Goal: Task Accomplishment & Management: Manage account settings

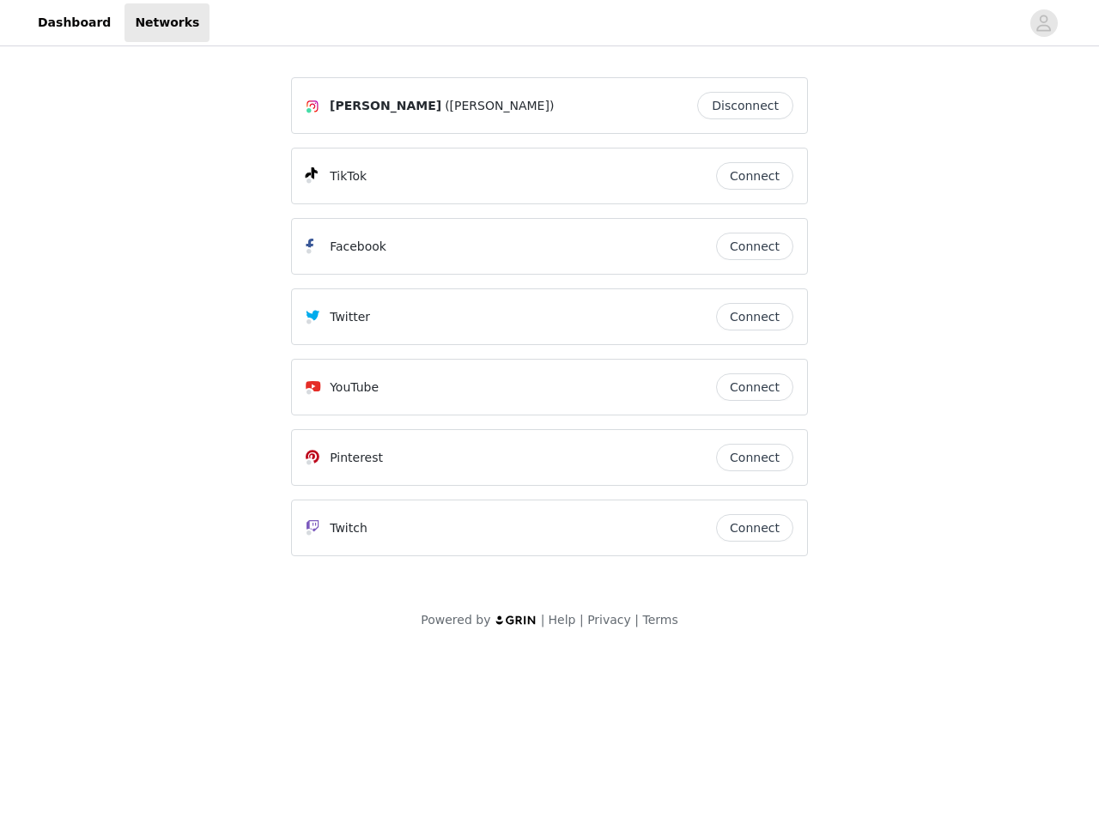
click at [550, 325] on div "Twitter" at bounding box center [511, 317] width 411 height 21
click at [550, 23] on div at bounding box center [615, 22] width 811 height 39
click at [1044, 23] on icon "avatar" at bounding box center [1044, 22] width 16 height 27
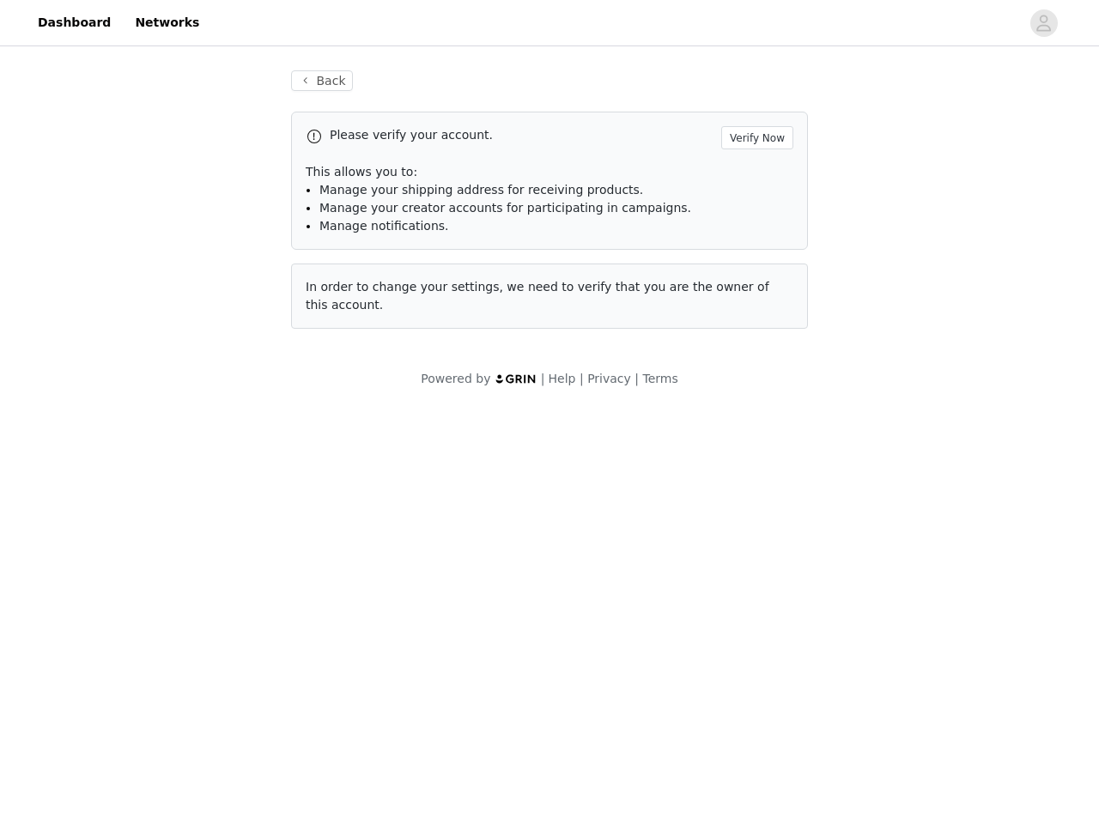
click at [755, 176] on p "This allows you to:" at bounding box center [550, 172] width 488 height 18
click at [755, 246] on div "Please verify your account. Verify Now This allows you to: Manage your shipping…" at bounding box center [549, 181] width 517 height 138
click at [755, 317] on div "Back Please verify your account. Verify Now This allows you to: Manage your shi…" at bounding box center [550, 200] width 558 height 300
click at [755, 387] on div "Powered by | Help | Privacy | Terms" at bounding box center [549, 389] width 1099 height 39
click at [755, 458] on body "Dashboard Networks Back Please verify your account. Verify Now This allows you …" at bounding box center [549, 412] width 1099 height 824
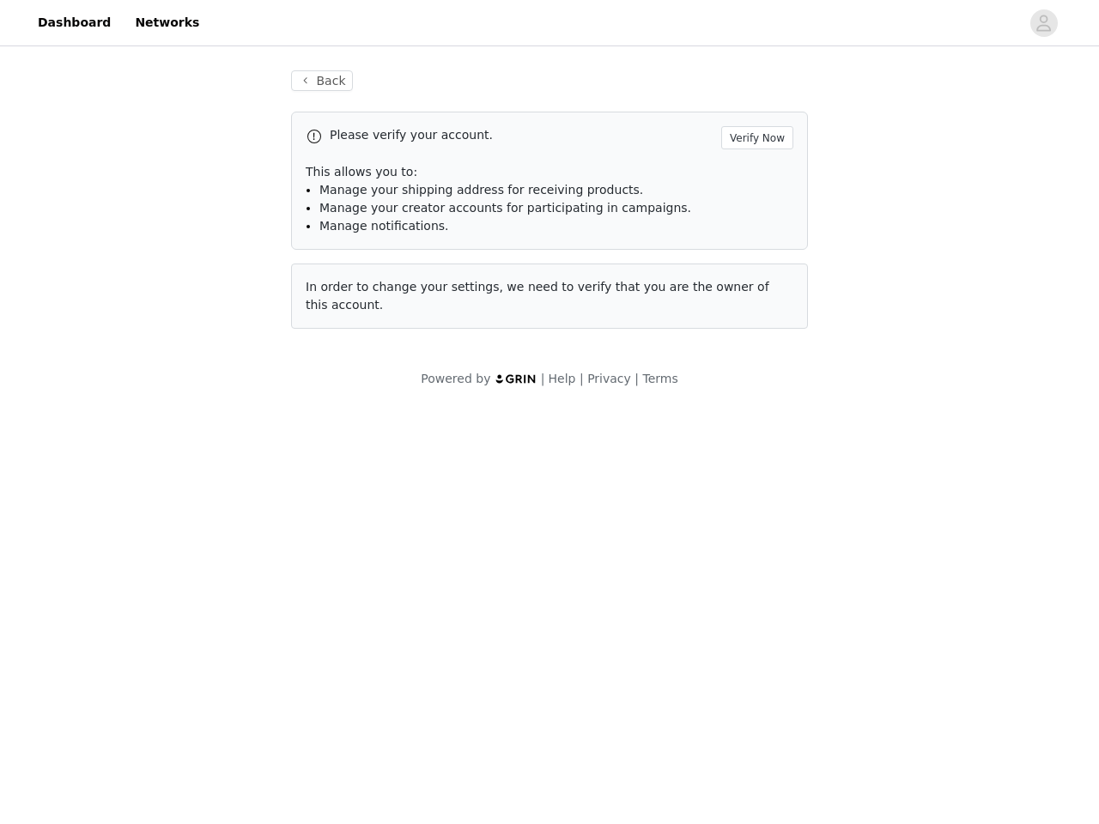
click at [755, 528] on body "Dashboard Networks Back Please verify your account. Verify Now This allows you …" at bounding box center [549, 412] width 1099 height 824
